Goal: Find specific page/section: Find specific page/section

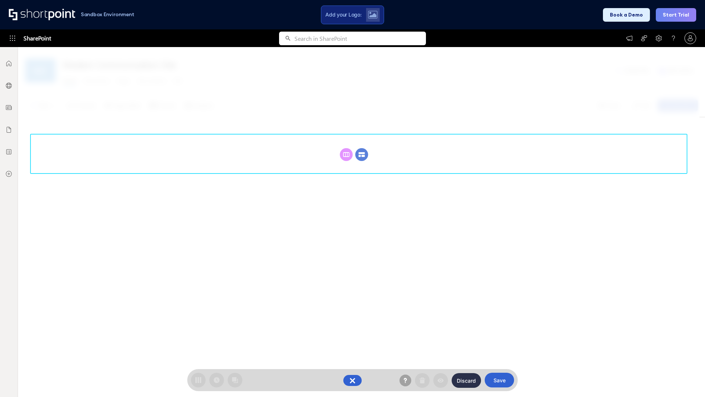
scroll to position [101, 0]
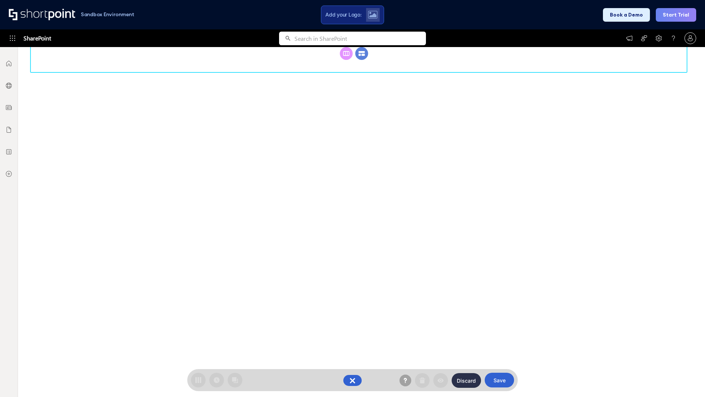
click at [362, 60] on circle at bounding box center [362, 53] width 13 height 13
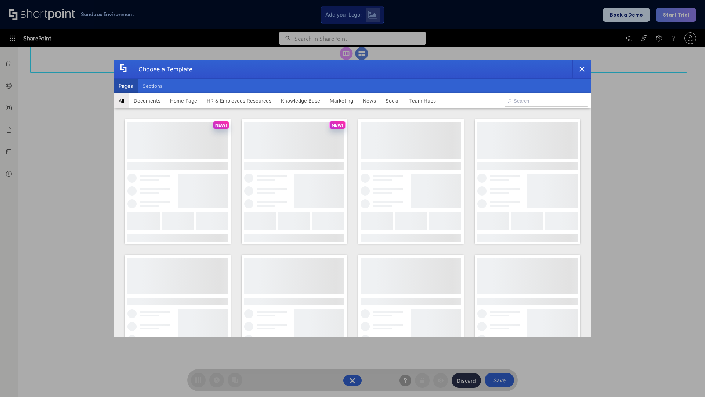
scroll to position [0, 0]
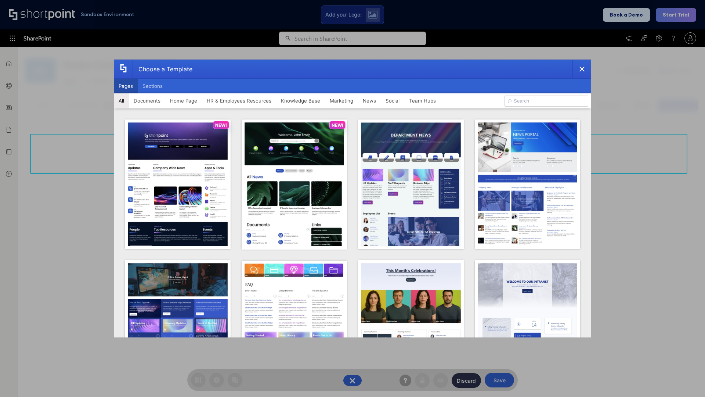
click at [126, 86] on button "Pages" at bounding box center [126, 86] width 24 height 15
type input "Team Hub 4"
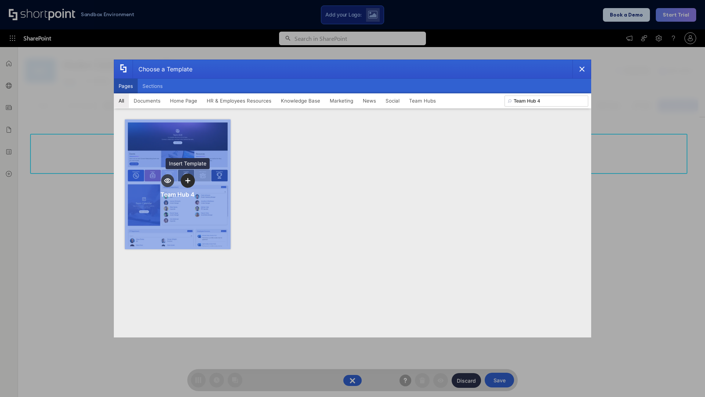
click at [188, 180] on icon "template selector" at bounding box center [187, 180] width 5 height 5
